Goal: Task Accomplishment & Management: Use online tool/utility

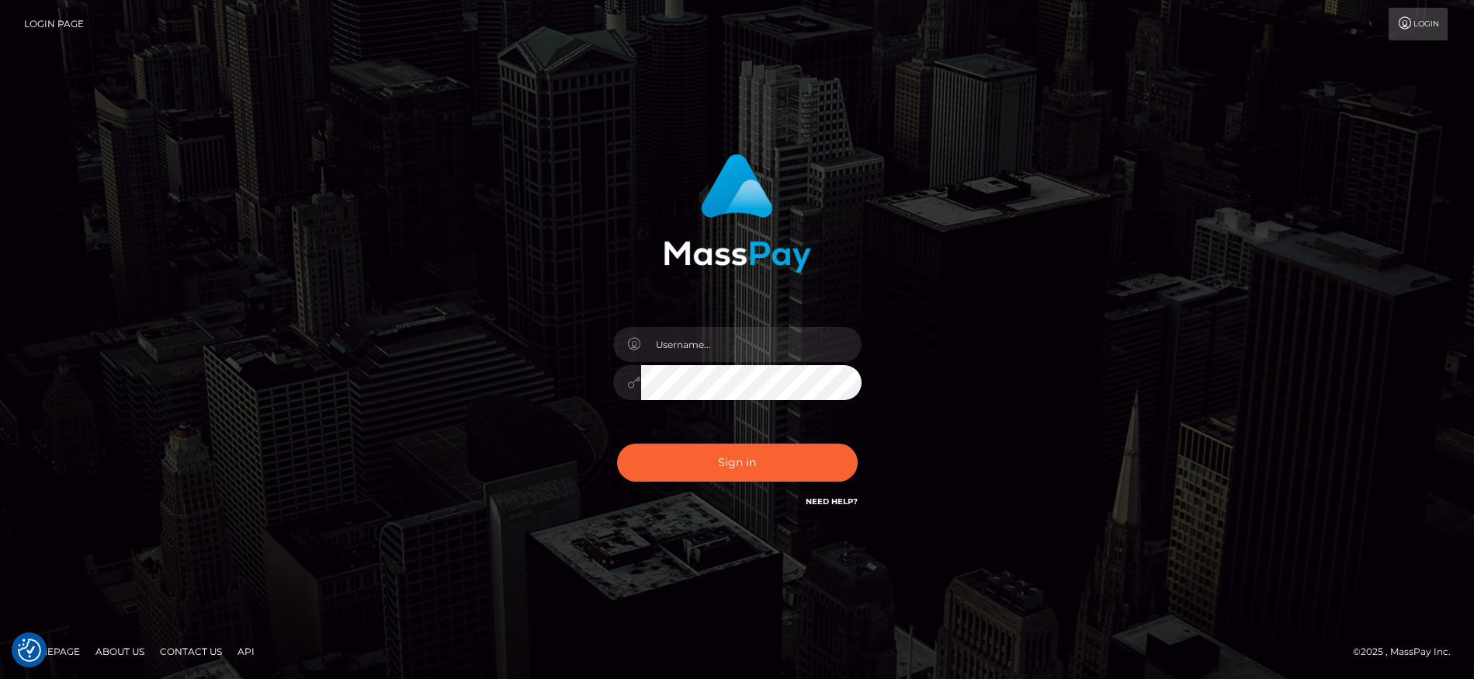
checkbox input "true"
type input "marco.cope"
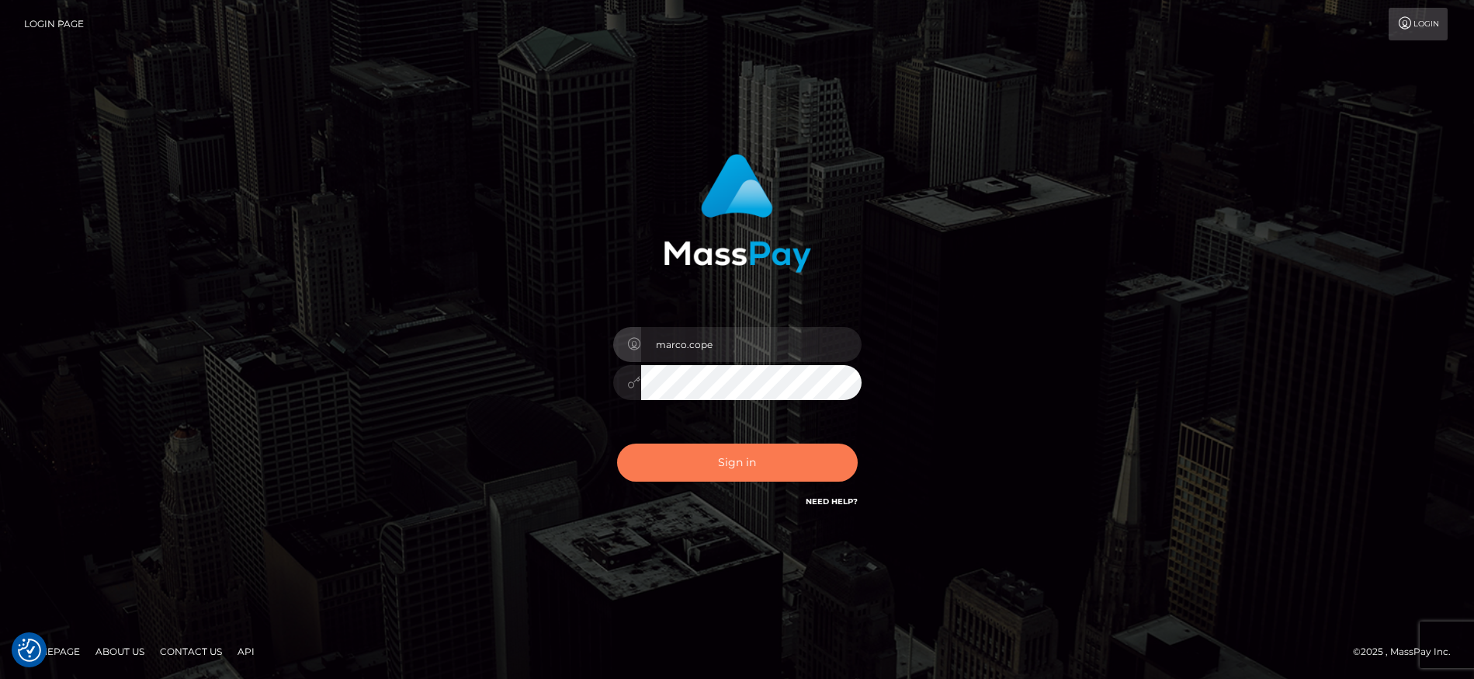
click at [734, 464] on button "Sign in" at bounding box center [737, 462] width 241 height 38
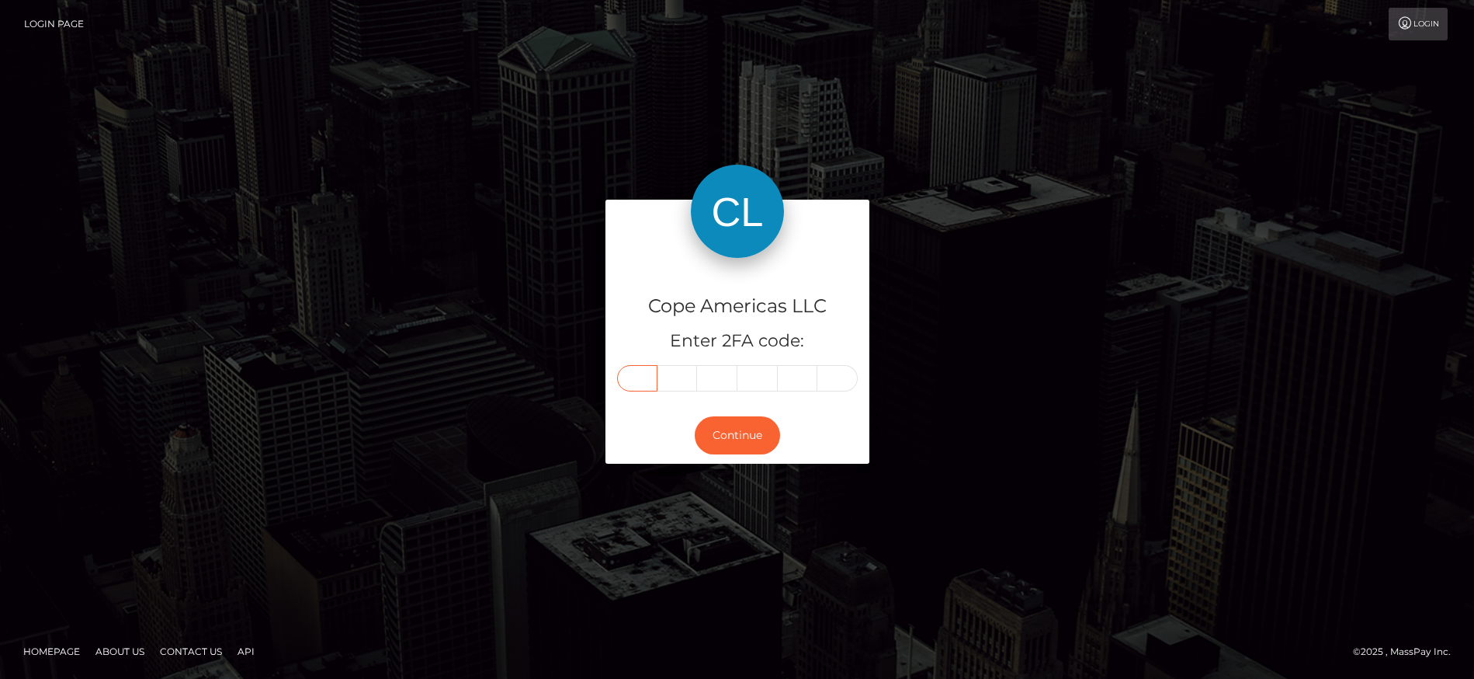
click at [646, 382] on input "text" at bounding box center [637, 378] width 40 height 26
type input "4"
type input "1"
type input "2"
type input "9"
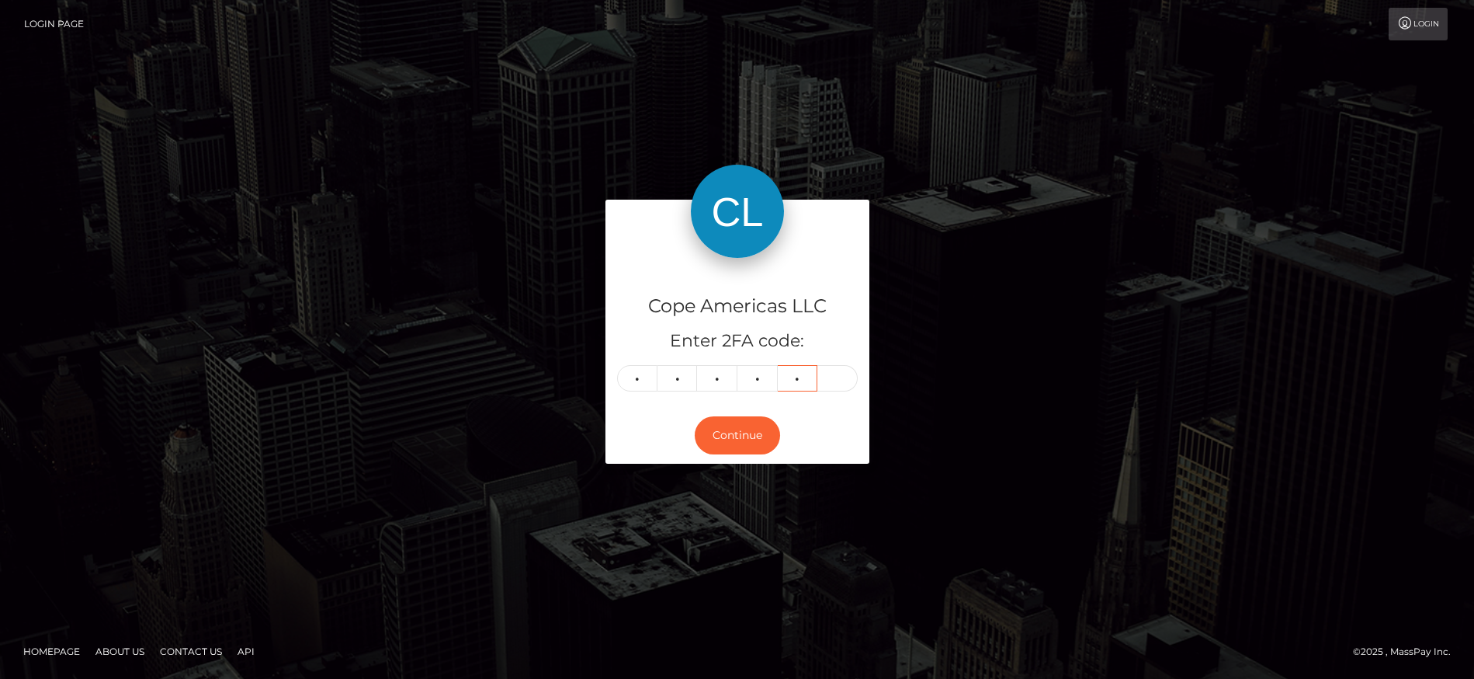
type input "3"
type input "0"
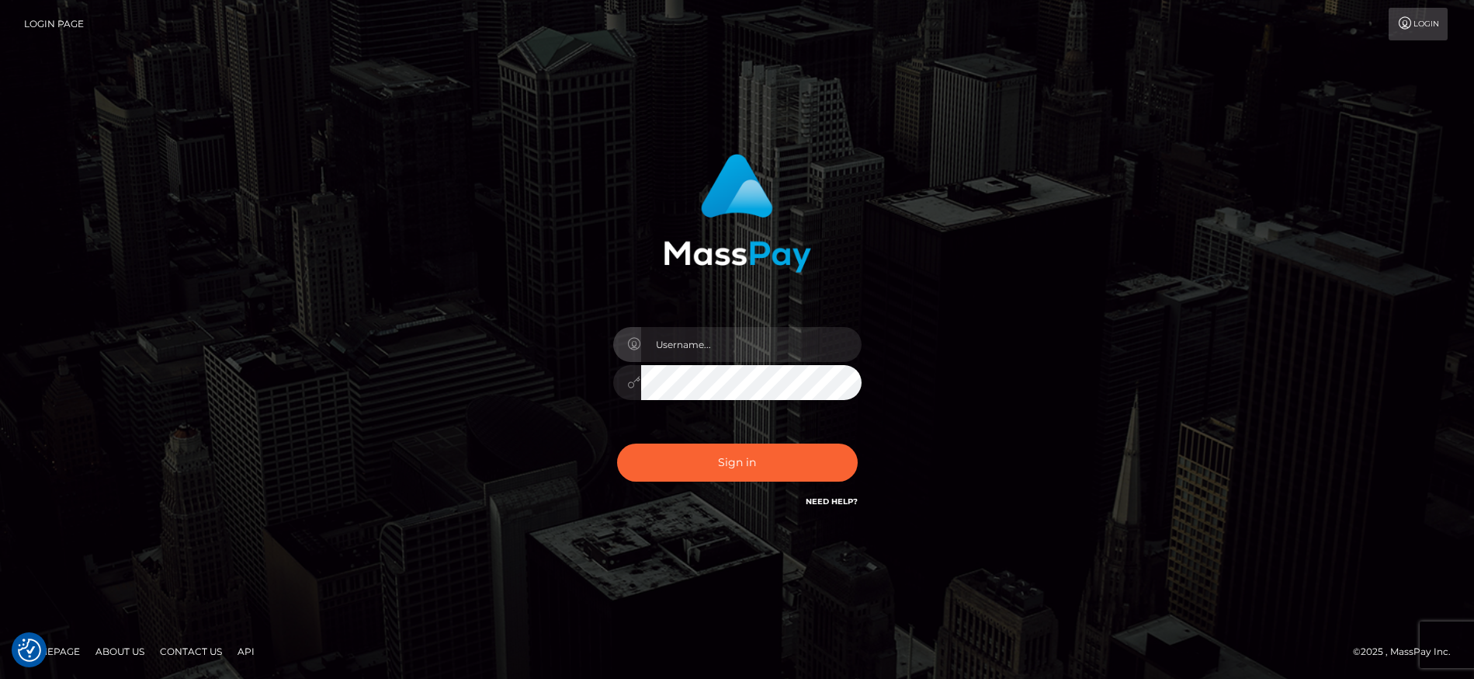
click at [1069, 261] on div "Sign in" at bounding box center [737, 339] width 885 height 395
drag, startPoint x: 713, startPoint y: 336, endPoint x: 716, endPoint y: 346, distance: 10.4
click at [713, 336] on input "text" at bounding box center [751, 344] width 220 height 35
type input "marco.cope"
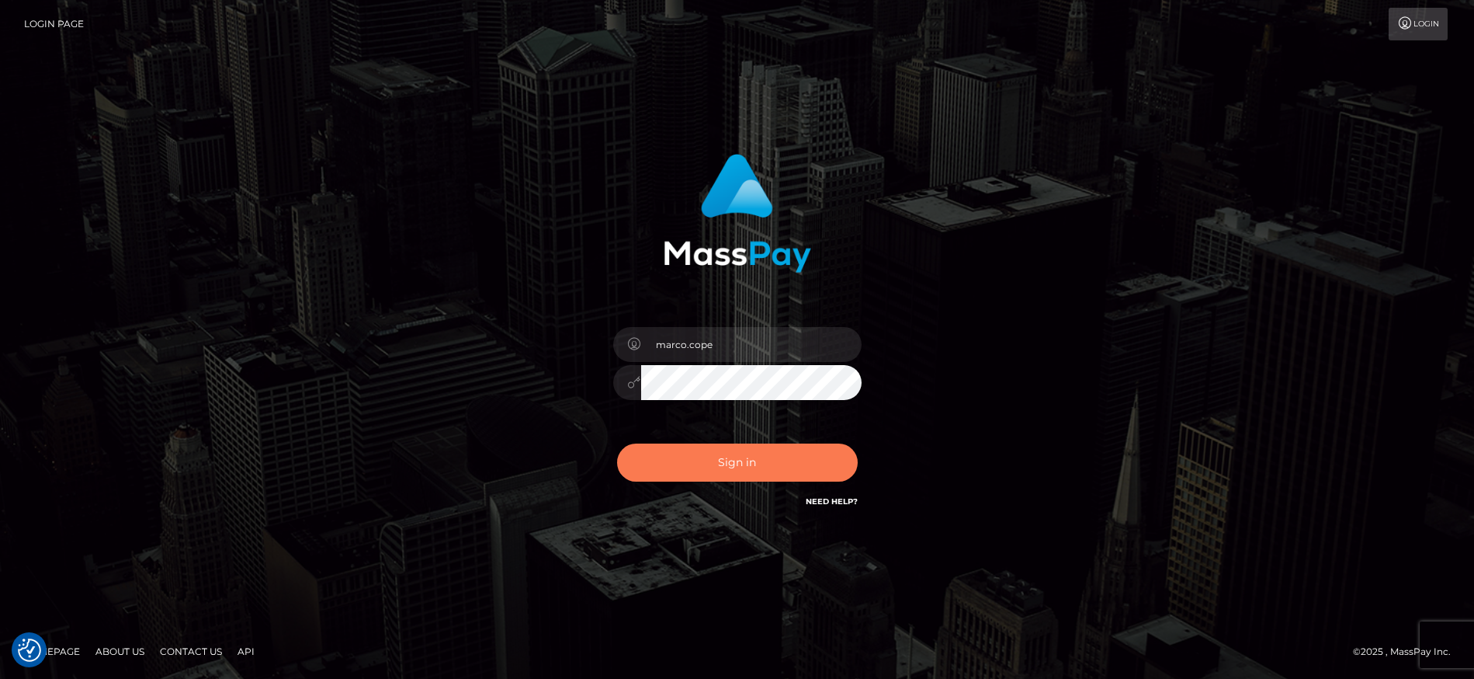
click at [755, 467] on button "Sign in" at bounding box center [737, 462] width 241 height 38
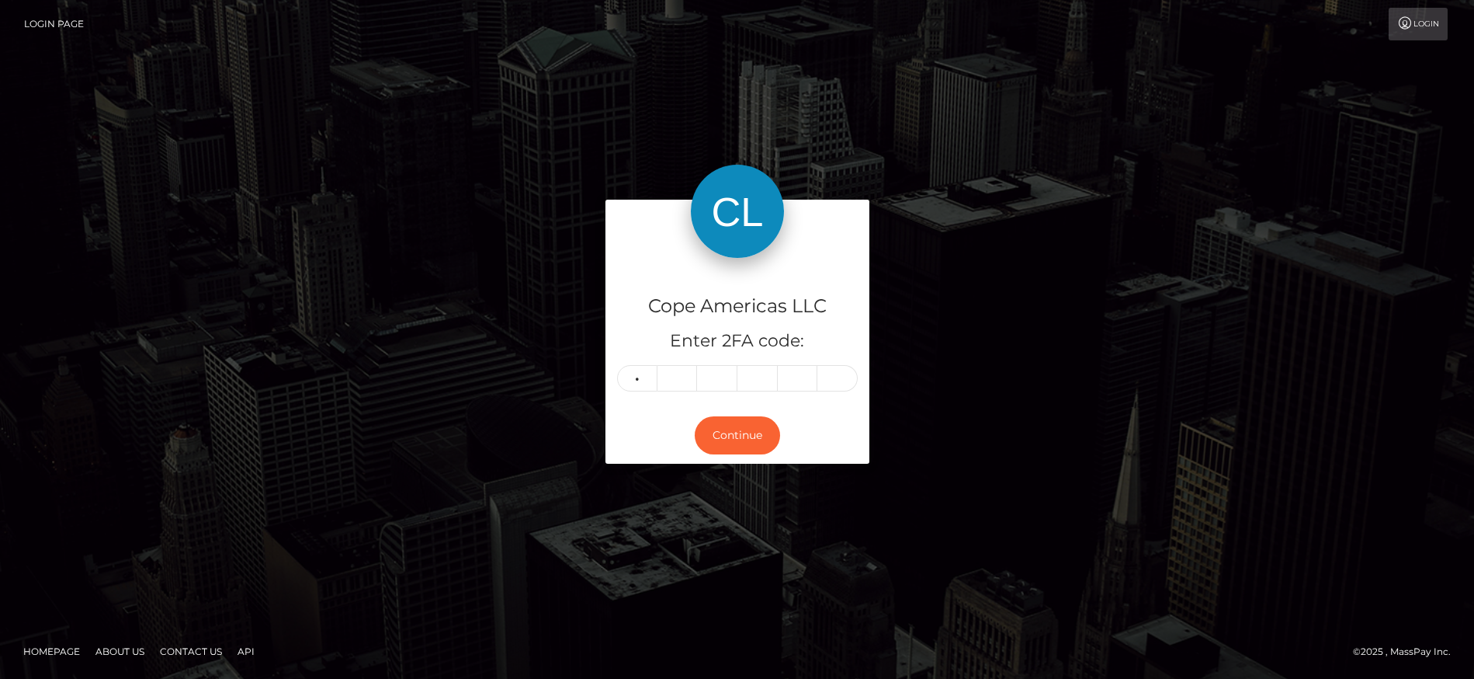
type input "0"
type input "7"
type input "2"
type input "8"
type input "7"
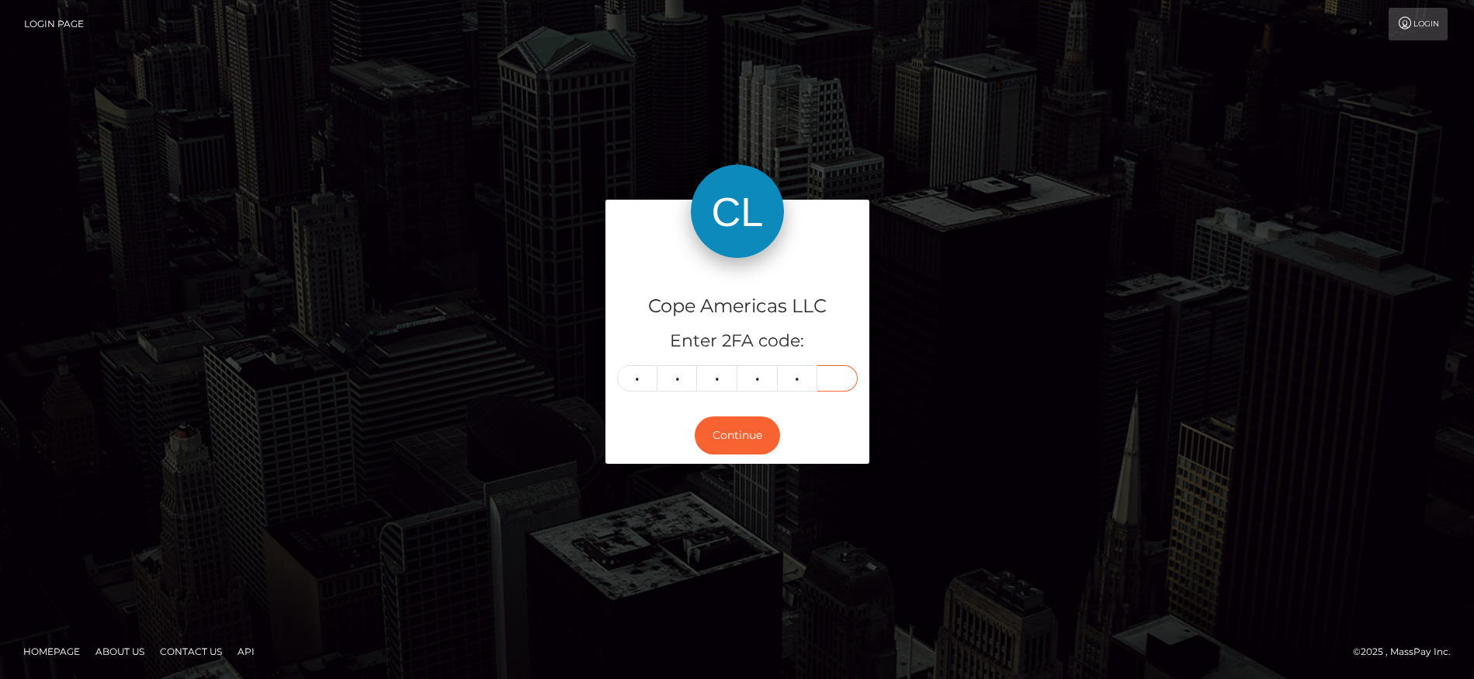
type input "6"
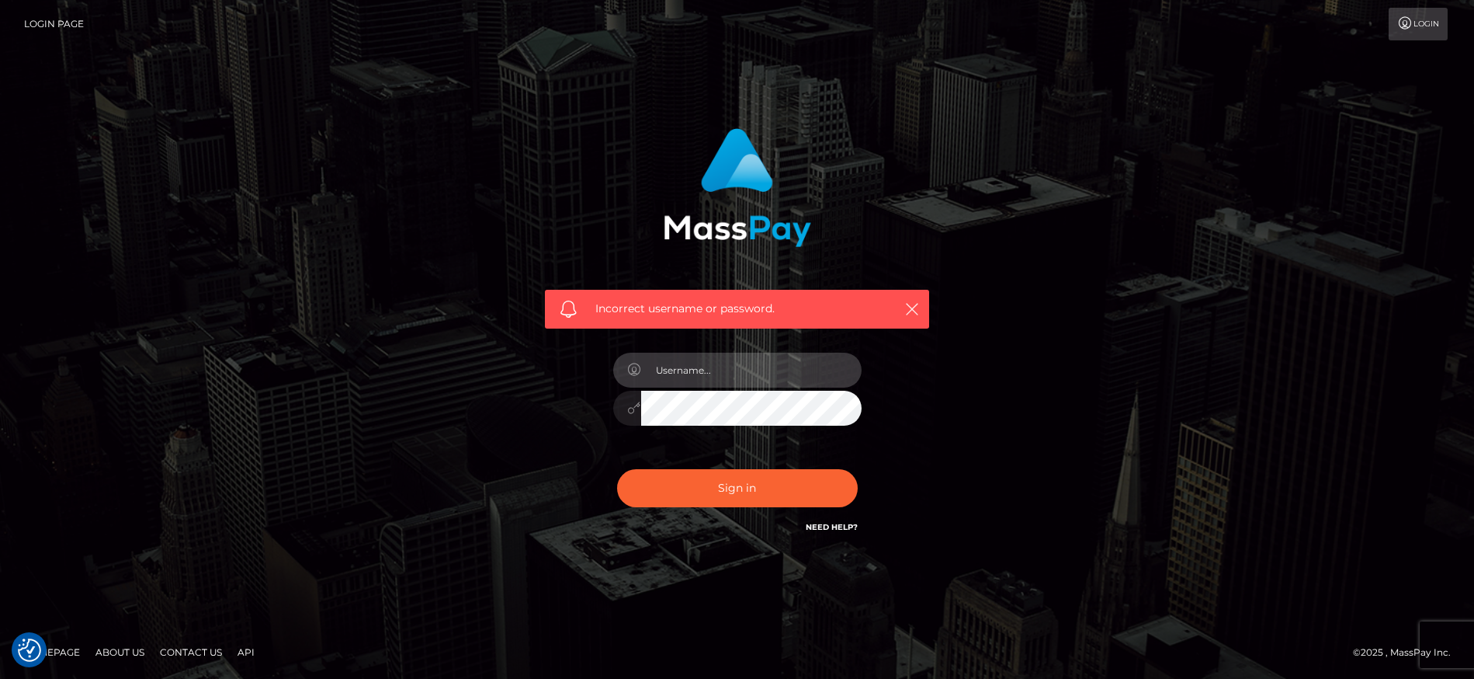
type input "marco.cope"
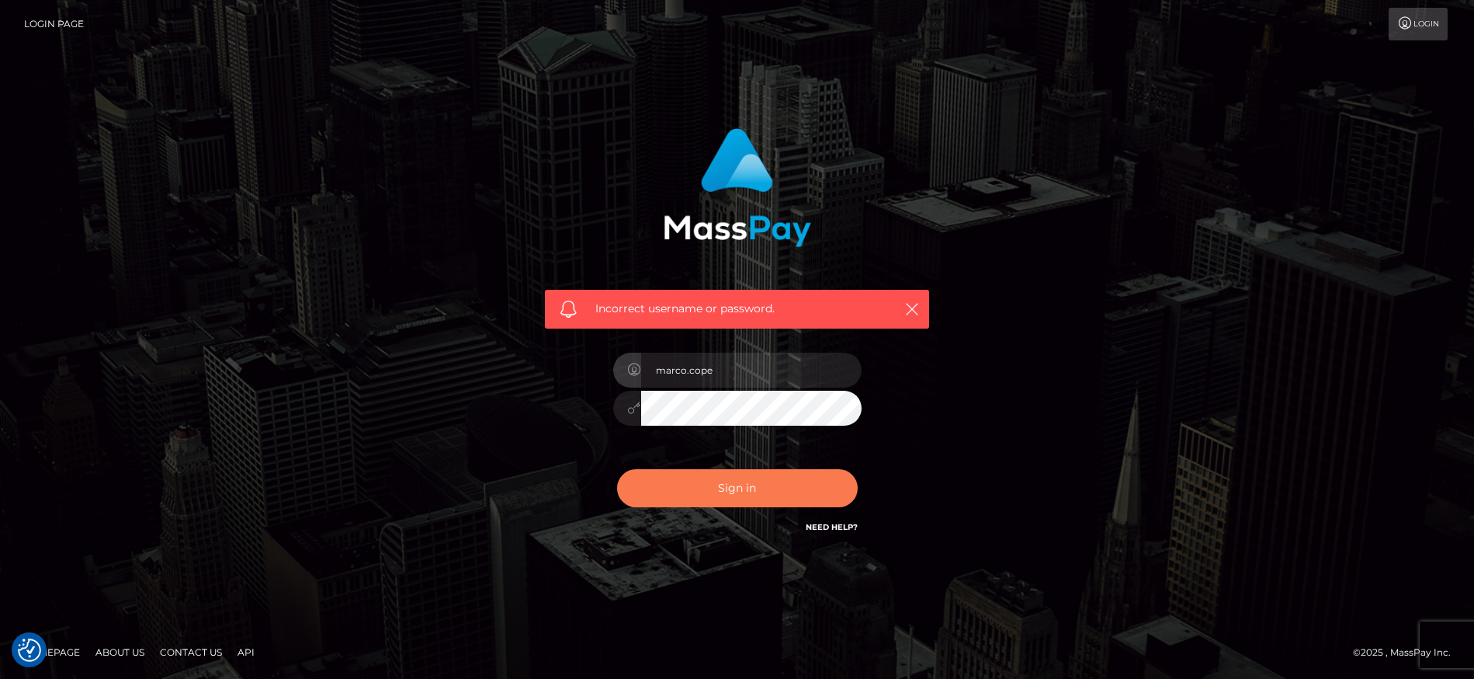
click at [766, 496] on button "Sign in" at bounding box center [737, 488] width 241 height 38
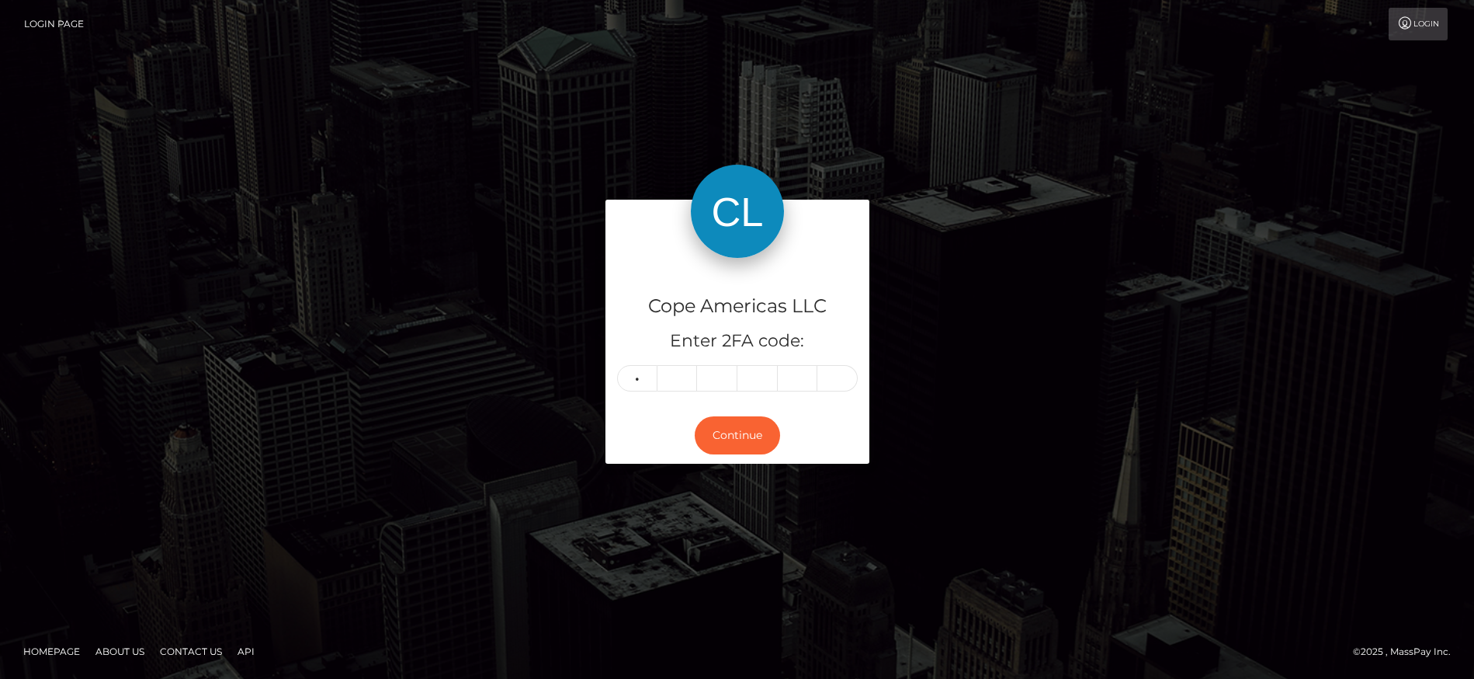
type input "2"
type input "0"
type input "5"
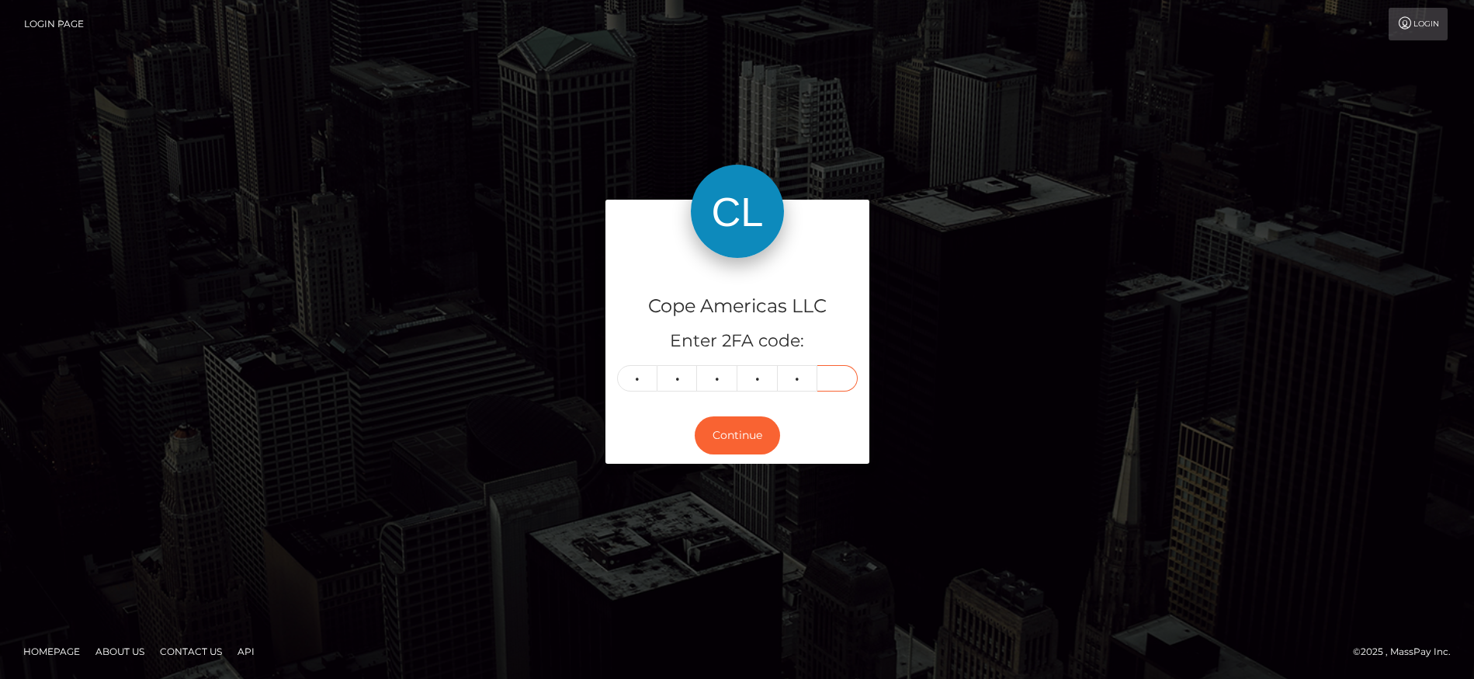
type input "0"
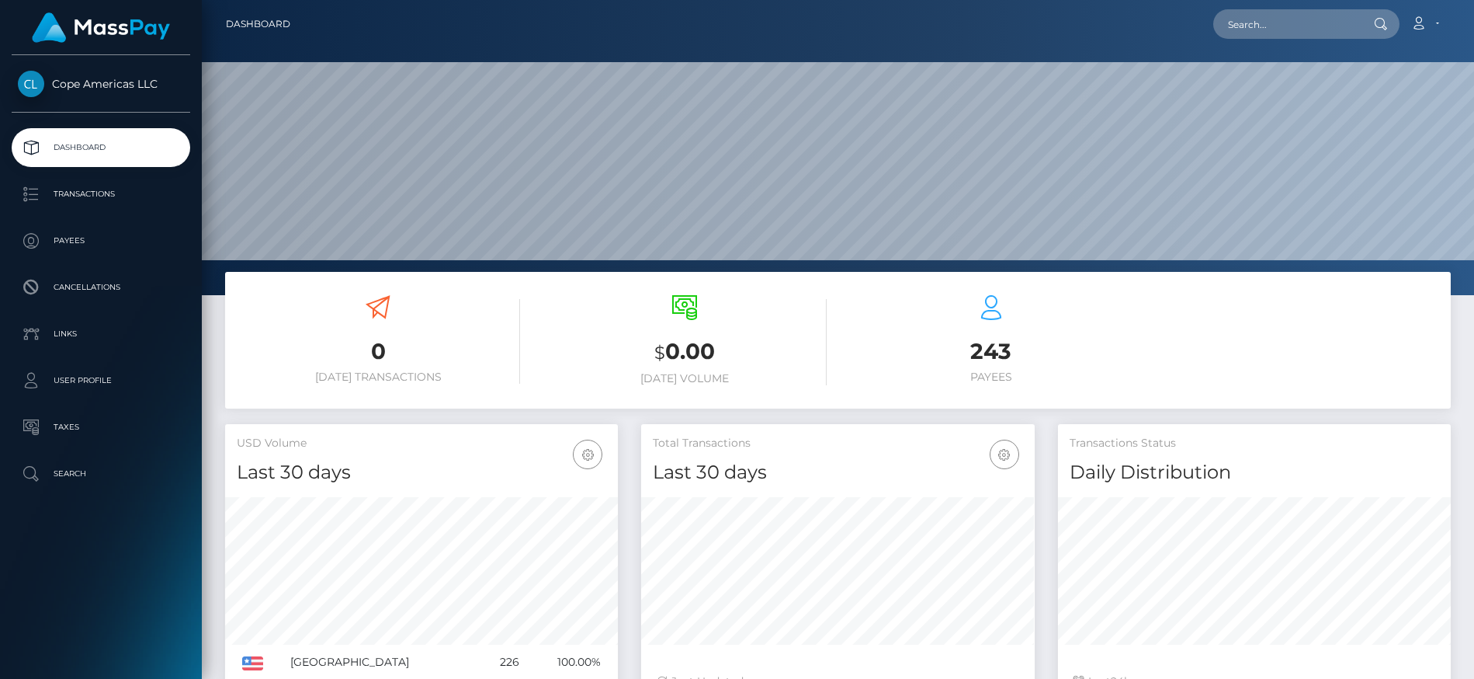
scroll to position [276, 394]
click at [1287, 33] on input "text" at bounding box center [1286, 24] width 146 height 30
paste input "45877"
type input "45877"
